Goal: Task Accomplishment & Management: Use online tool/utility

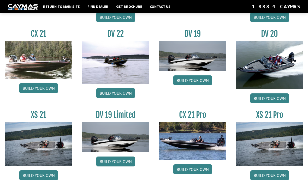
scroll to position [572, 0]
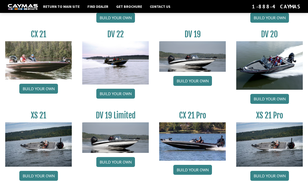
click at [119, 166] on link "Build your own" at bounding box center [115, 163] width 39 height 10
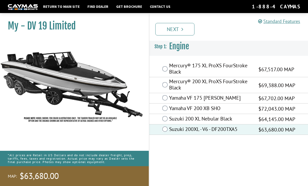
click at [180, 30] on link "Next" at bounding box center [174, 29] width 39 height 13
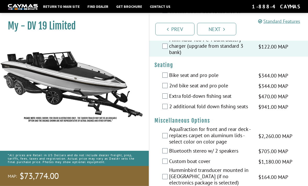
scroll to position [187, 0]
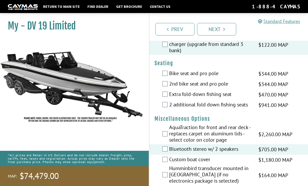
click at [167, 165] on div "Custom boat cover $1,180.00 MAP $1,393.00 MSRP" at bounding box center [228, 160] width 159 height 10
click at [164, 174] on div "Humminbird transducer mounted in [GEOGRAPHIC_DATA] (if no electronics package i…" at bounding box center [228, 175] width 159 height 20
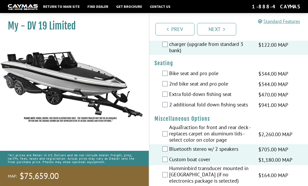
click at [167, 175] on div "Humminbird transducer mounted in [GEOGRAPHIC_DATA] (if no electronics package i…" at bounding box center [228, 175] width 159 height 20
click at [162, 186] on div "Humminbird transducer mounted in [GEOGRAPHIC_DATA] (if no electronics package i…" at bounding box center [228, 175] width 159 height 20
click at [164, 178] on div "Humminbird transducer mounted in [GEOGRAPHIC_DATA] (if no electronics package i…" at bounding box center [228, 175] width 159 height 20
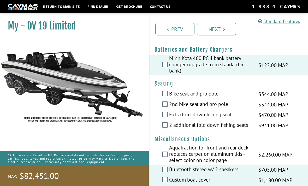
scroll to position [166, 0]
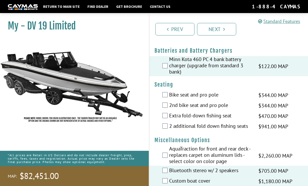
click at [190, 110] on label "2nd bike seat and pro pole" at bounding box center [210, 106] width 83 height 8
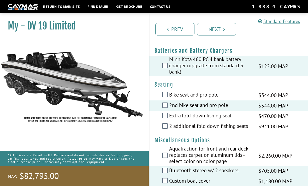
click at [225, 32] on link "Next" at bounding box center [216, 29] width 39 height 13
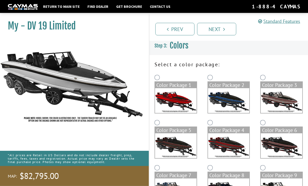
scroll to position [0, 0]
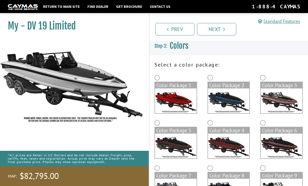
click at [168, 91] on img at bounding box center [176, 101] width 42 height 25
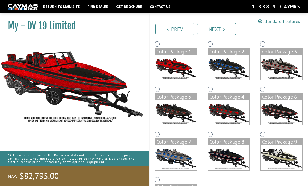
click at [171, 113] on img at bounding box center [176, 112] width 42 height 25
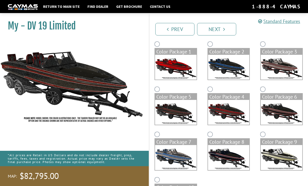
scroll to position [57, 0]
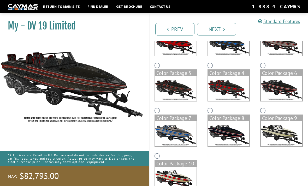
click at [159, 169] on img at bounding box center [176, 179] width 42 height 25
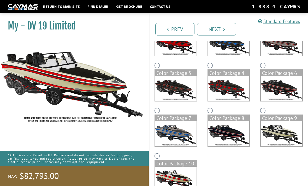
click at [271, 118] on div "Color Package 9" at bounding box center [282, 118] width 42 height 6
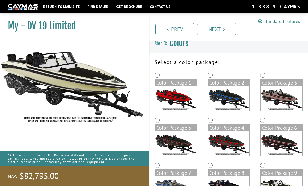
scroll to position [2, 0]
click at [261, 83] on div "Color Package 3" at bounding box center [282, 83] width 42 height 6
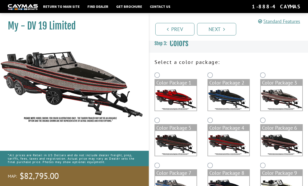
click at [213, 83] on div "Color Package 2" at bounding box center [229, 83] width 42 height 6
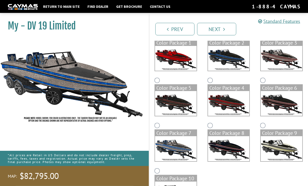
scroll to position [57, 0]
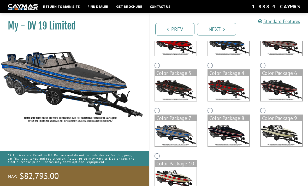
click at [162, 163] on div "Color Package 10" at bounding box center [176, 164] width 42 height 6
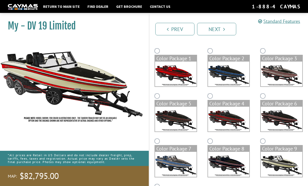
scroll to position [21, 0]
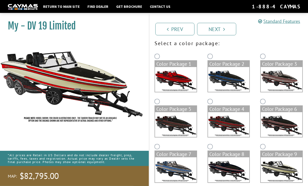
click at [192, 69] on img at bounding box center [176, 79] width 42 height 25
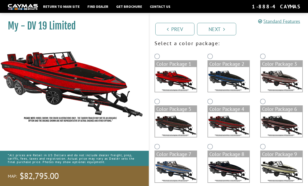
scroll to position [21, 0]
click at [203, 81] on div "Color Package 2" at bounding box center [228, 75] width 53 height 45
click at [210, 62] on div "Color Package 2" at bounding box center [229, 64] width 42 height 6
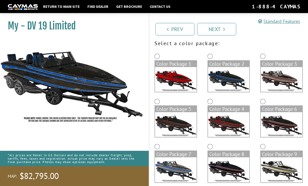
click at [261, 61] on label "Color Package 3" at bounding box center [281, 76] width 43 height 32
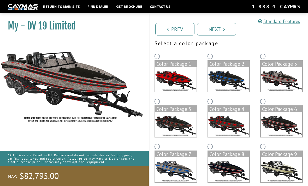
click at [217, 74] on img at bounding box center [229, 79] width 42 height 25
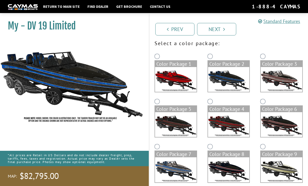
click at [268, 158] on img at bounding box center [282, 170] width 42 height 25
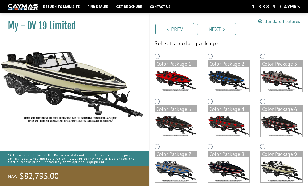
click at [221, 26] on link "Next" at bounding box center [216, 29] width 39 height 13
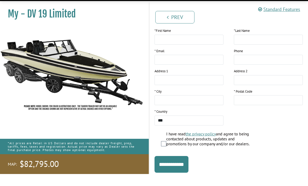
scroll to position [0, 0]
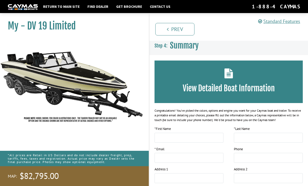
click at [84, 72] on img at bounding box center [72, 81] width 144 height 87
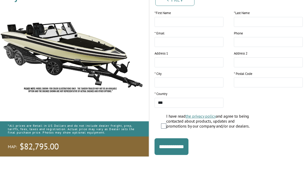
scroll to position [86, 0]
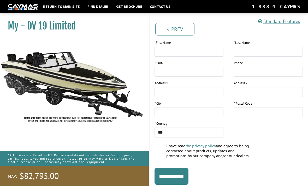
click at [179, 178] on input "**********" at bounding box center [172, 176] width 34 height 17
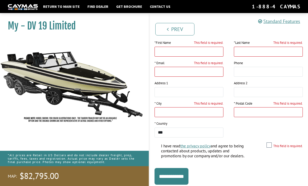
click at [183, 31] on link "Prev" at bounding box center [174, 29] width 39 height 13
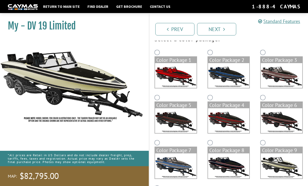
scroll to position [0, 0]
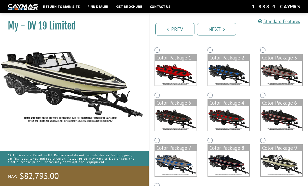
click at [180, 29] on link "Prev" at bounding box center [174, 29] width 39 height 13
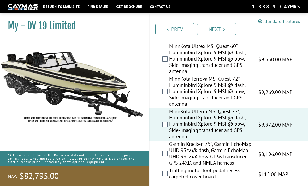
scroll to position [26, 0]
click at [172, 32] on link "Prev" at bounding box center [174, 29] width 39 height 13
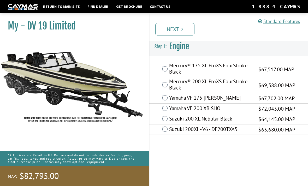
scroll to position [0, 0]
